Goal: Transaction & Acquisition: Book appointment/travel/reservation

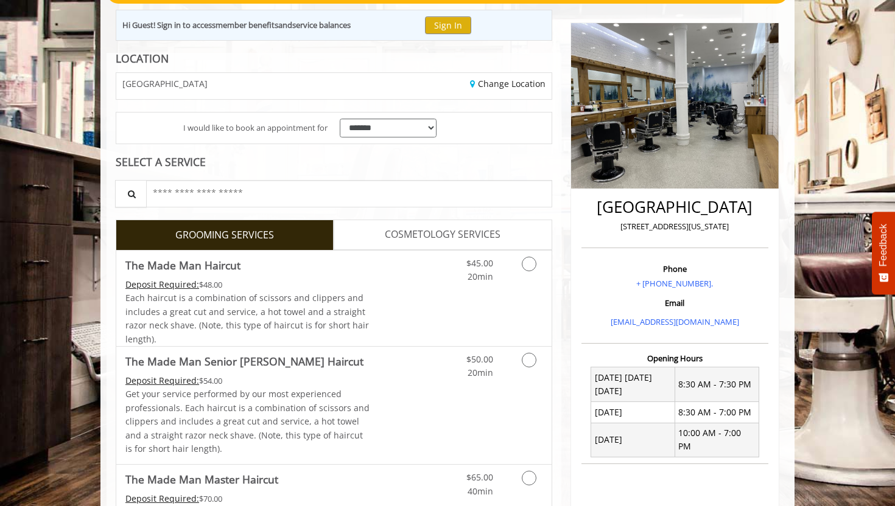
scroll to position [138, 0]
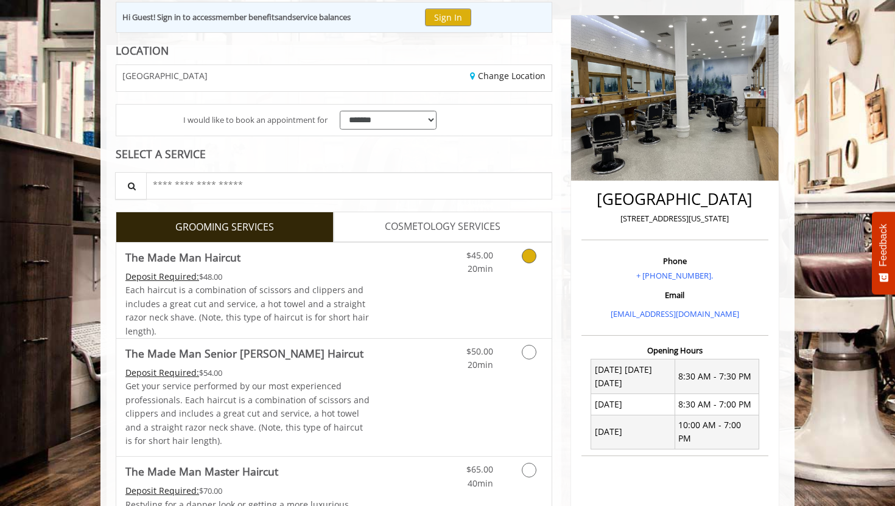
click at [411, 284] on link "Discounted Price" at bounding box center [406, 291] width 72 height 96
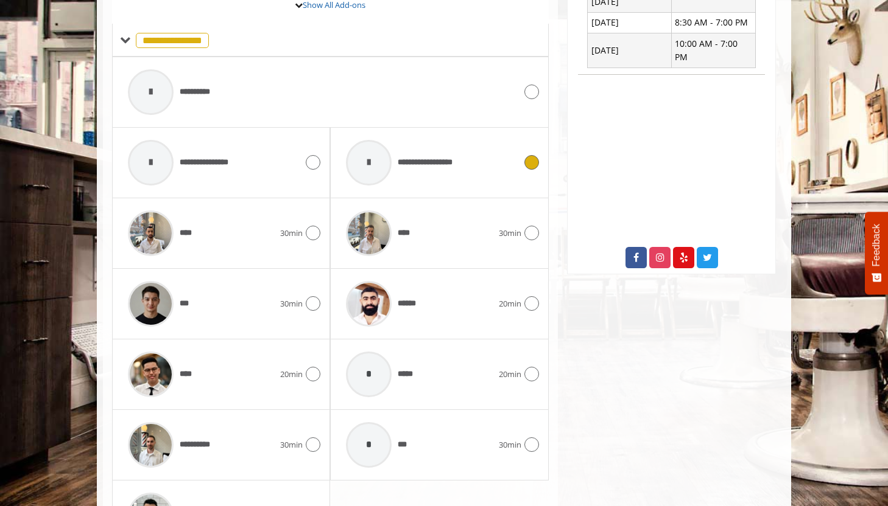
scroll to position [528, 0]
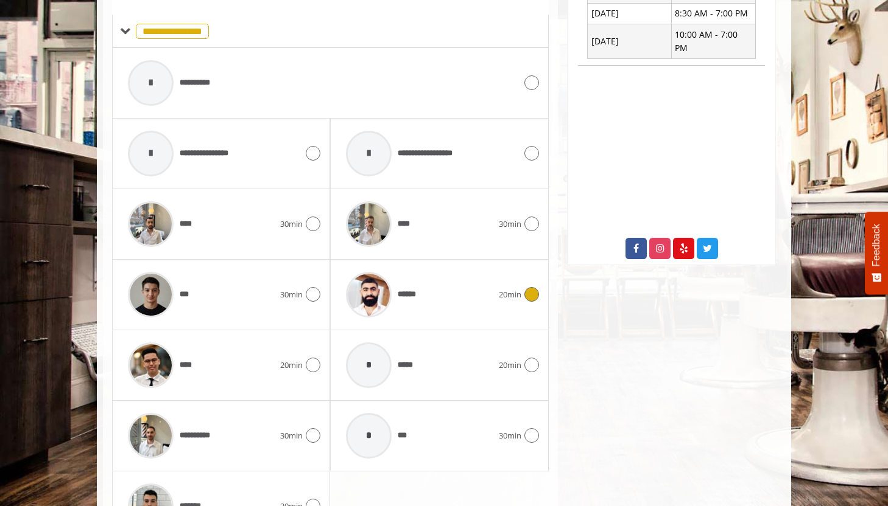
click at [422, 289] on span "******" at bounding box center [411, 295] width 26 height 13
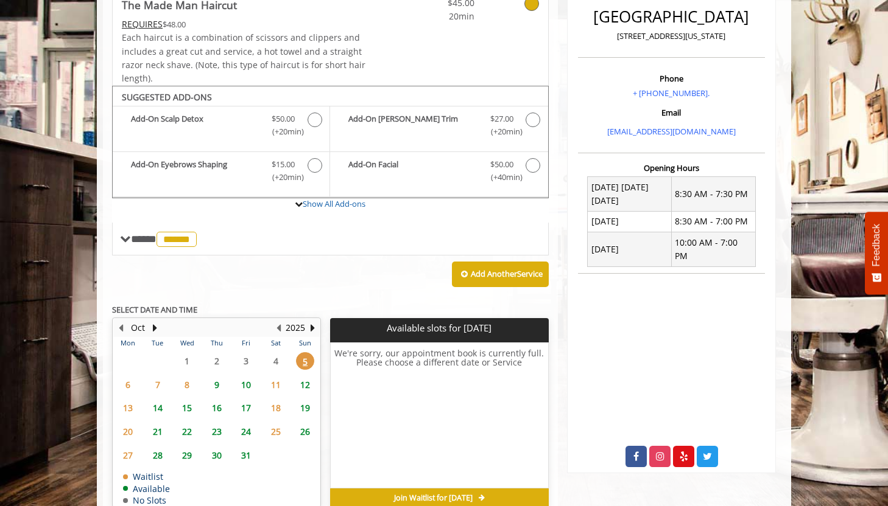
scroll to position [381, 0]
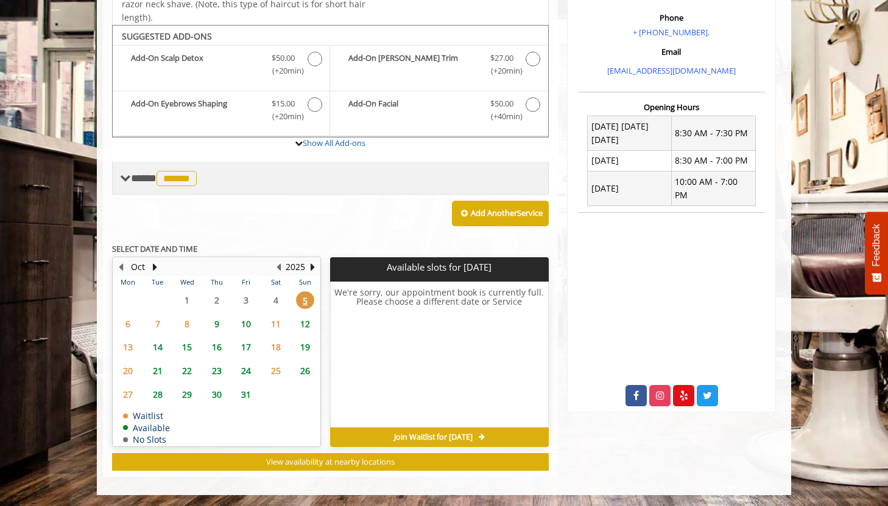
click at [197, 175] on span "******" at bounding box center [176, 178] width 40 height 15
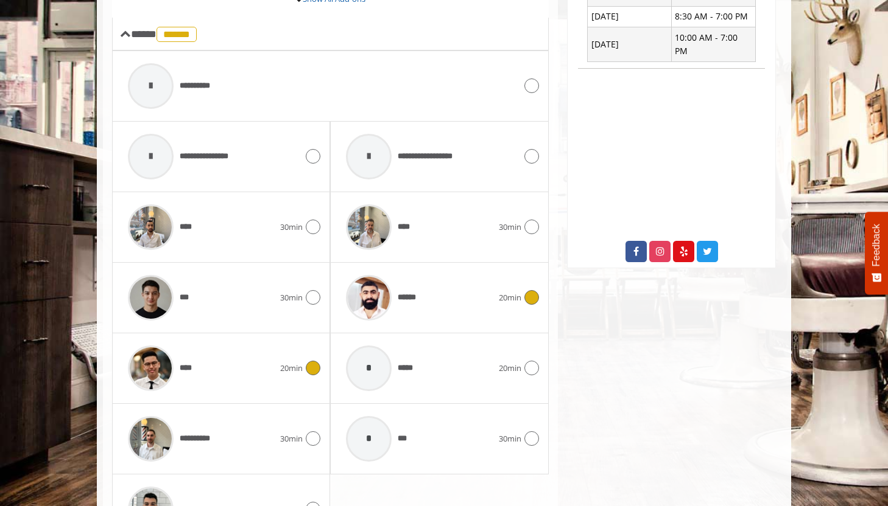
click at [295, 371] on span "20min" at bounding box center [291, 368] width 23 height 13
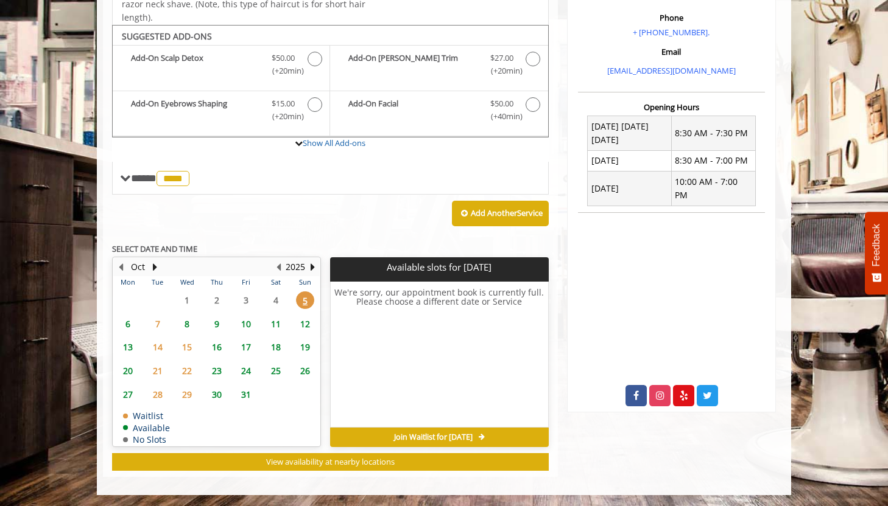
click at [275, 324] on span "11" at bounding box center [276, 324] width 18 height 18
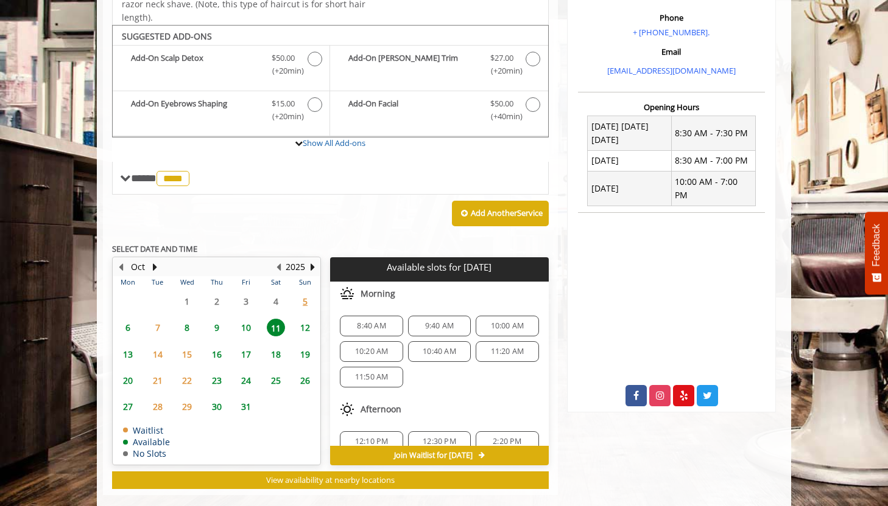
scroll to position [399, 0]
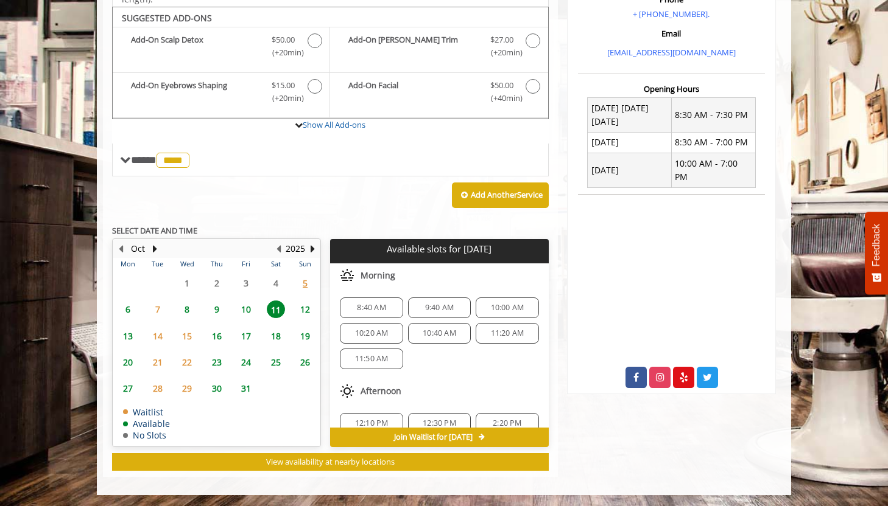
click at [307, 310] on span "12" at bounding box center [305, 310] width 18 height 18
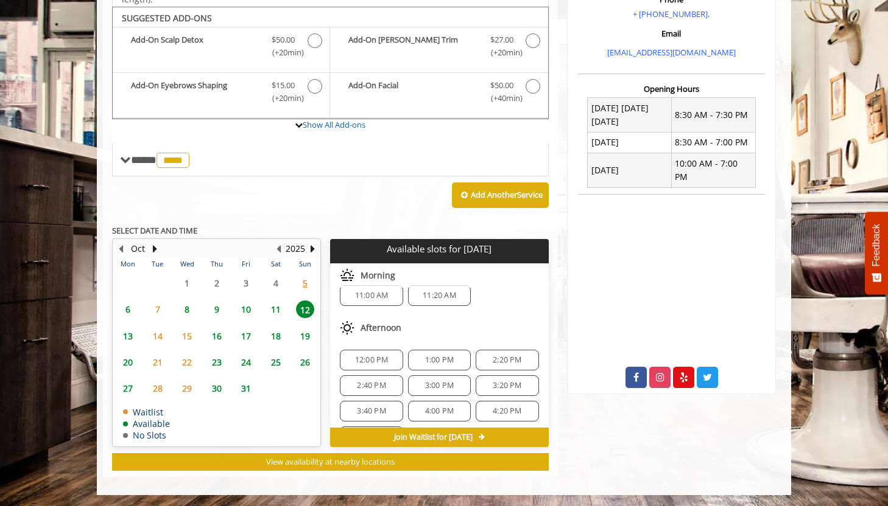
scroll to position [0, 0]
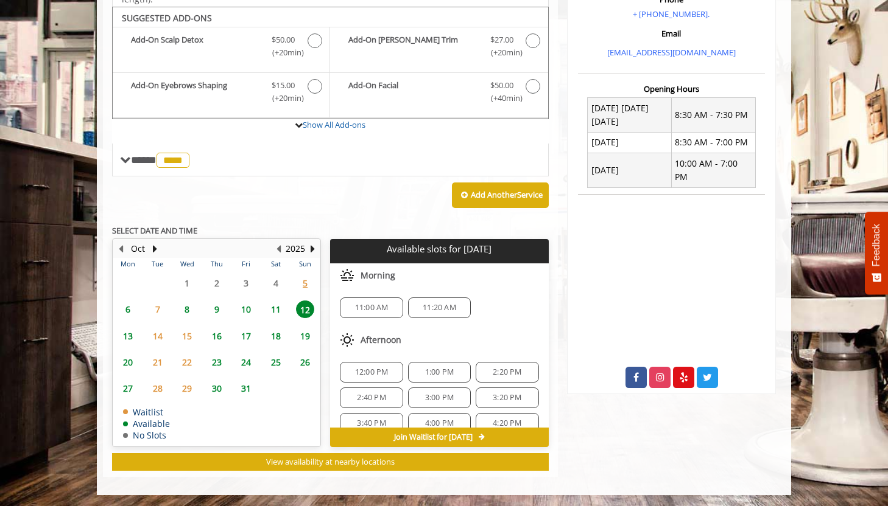
click at [278, 308] on span "11" at bounding box center [276, 310] width 18 height 18
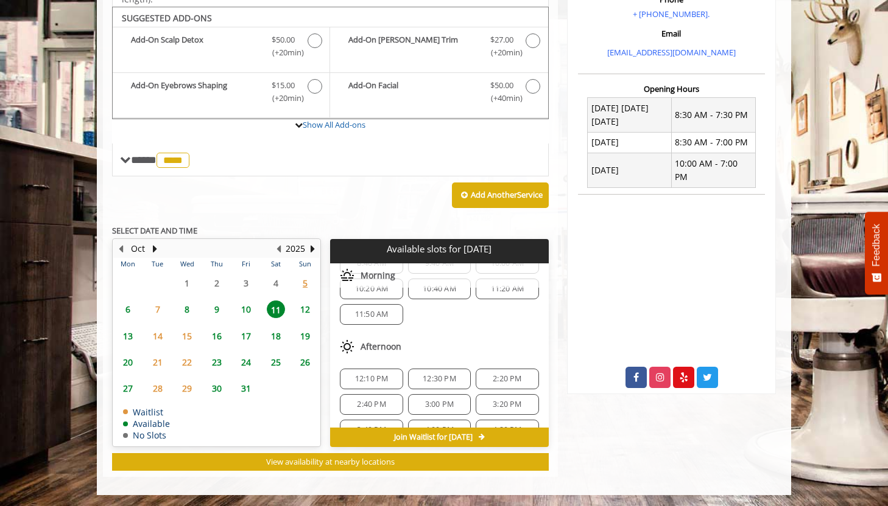
scroll to position [44, 0]
click at [390, 382] on span "12:10 PM" at bounding box center [371, 380] width 52 height 10
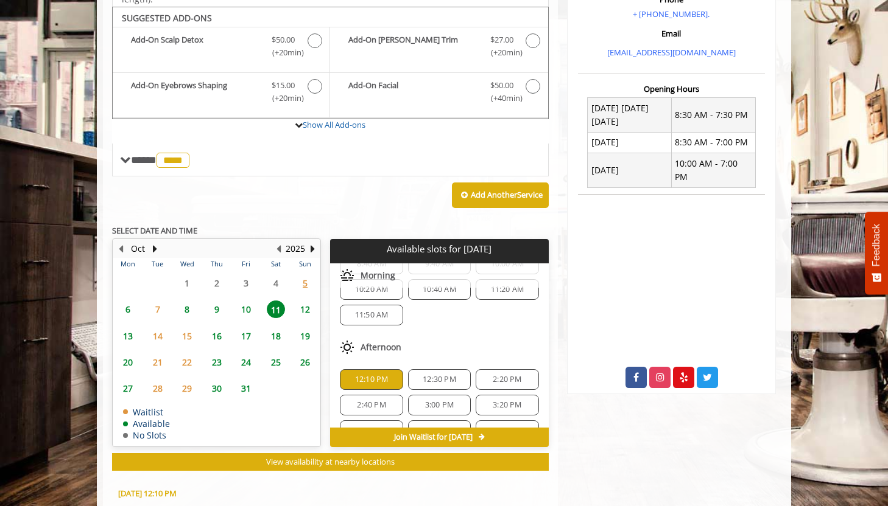
scroll to position [620, 0]
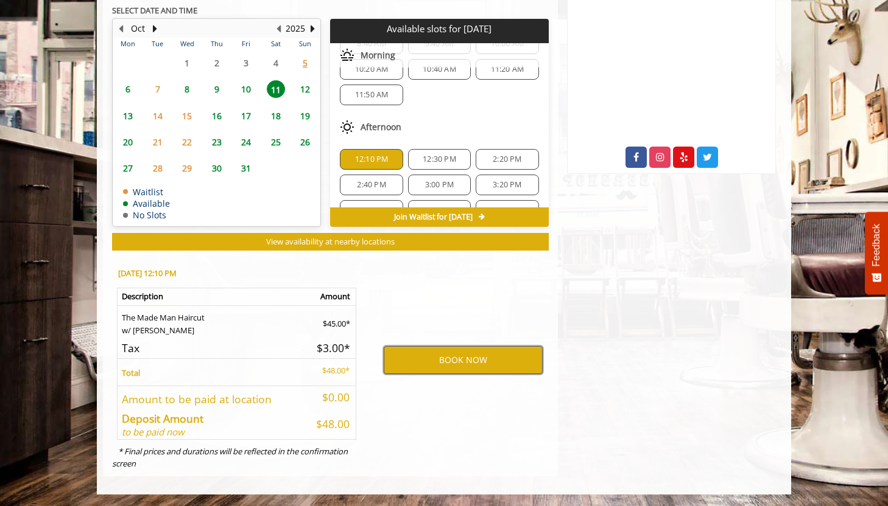
click at [429, 360] on button "BOOK NOW" at bounding box center [463, 360] width 159 height 28
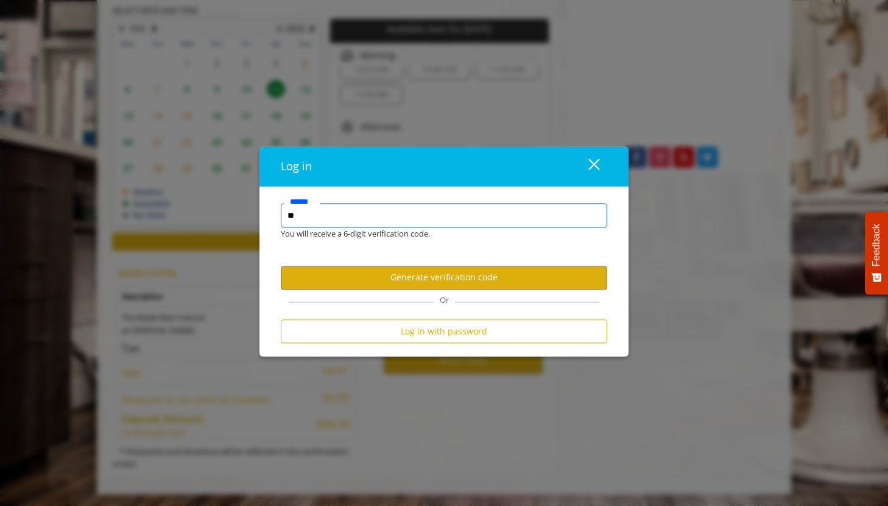
type input "*"
type input "**********"
click at [418, 273] on button "Generate verification code" at bounding box center [444, 278] width 326 height 24
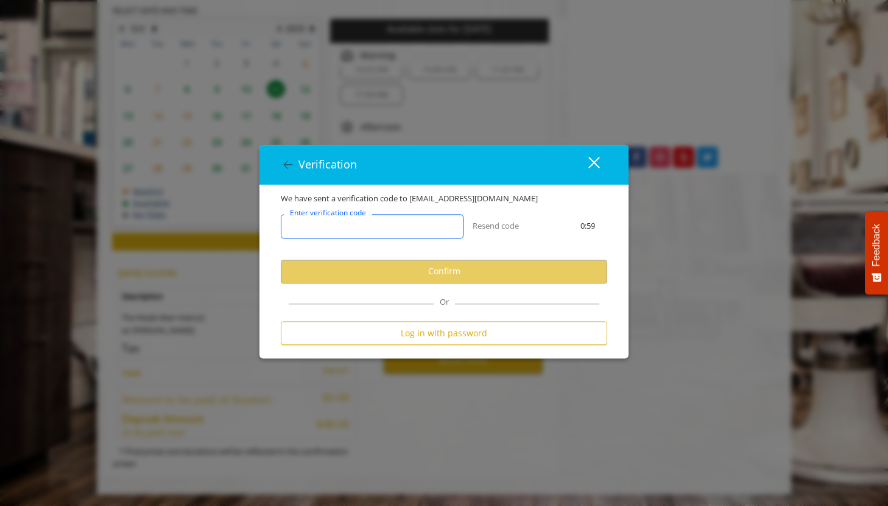
click at [415, 223] on input "Enter verification code" at bounding box center [372, 226] width 183 height 24
paste input "******"
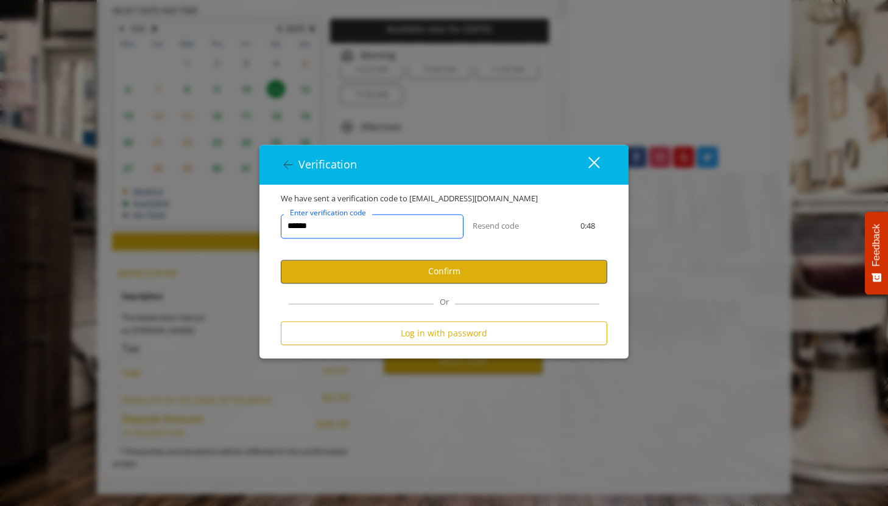
type input "******"
click at [423, 272] on button "Confirm" at bounding box center [444, 272] width 326 height 24
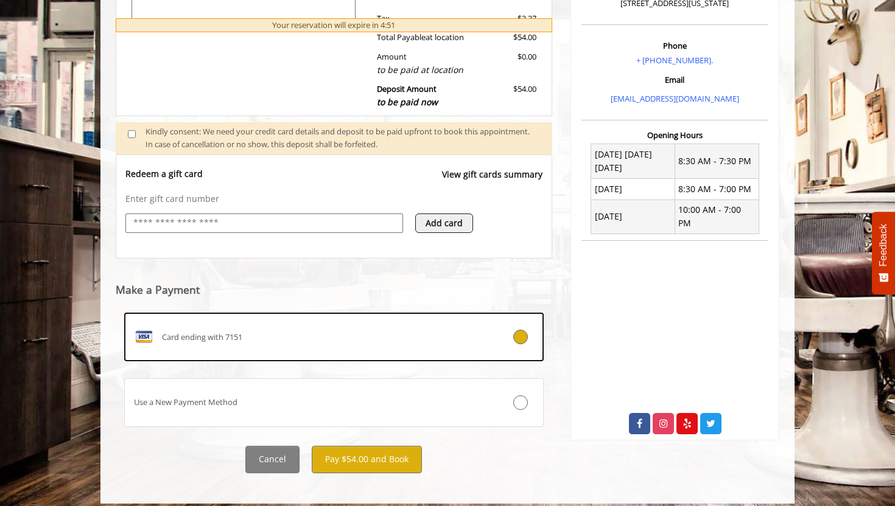
scroll to position [363, 0]
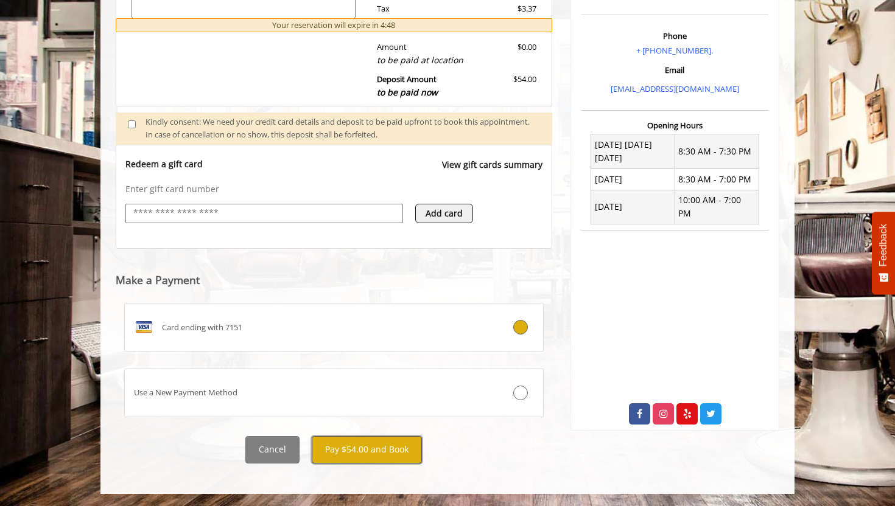
click at [342, 455] on button "Pay $54.00 and Book" at bounding box center [367, 449] width 110 height 27
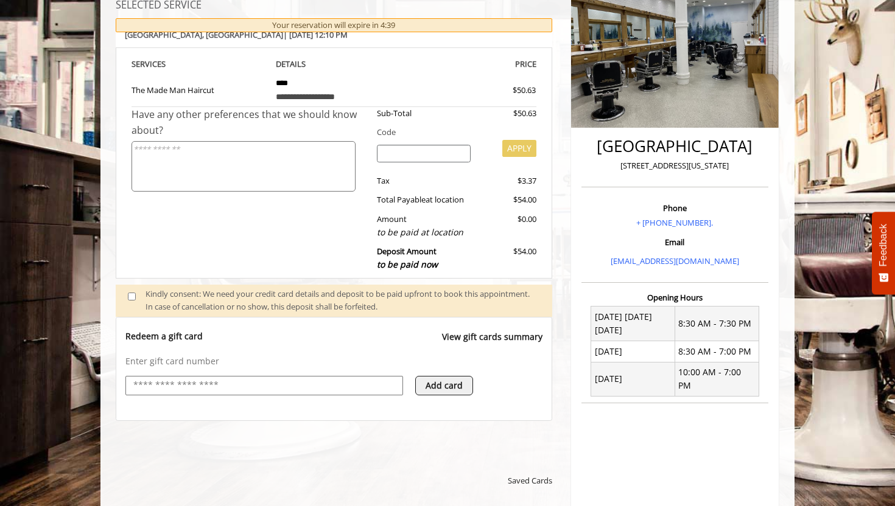
scroll to position [190, 0]
